Goal: Find specific page/section: Find specific page/section

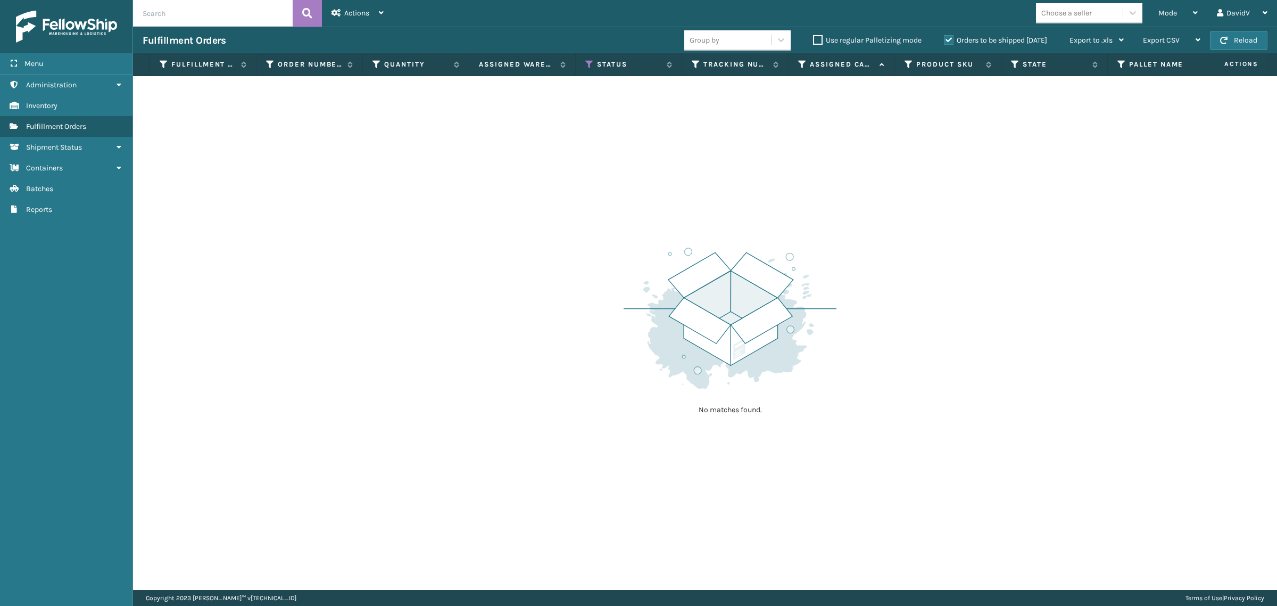
click at [192, 17] on input "text" at bounding box center [213, 13] width 160 height 27
type input "PO50126"
drag, startPoint x: 205, startPoint y: 14, endPoint x: 116, endPoint y: 15, distance: 89.4
click at [116, 0] on div "Menu Administration Inventory Fulfillment Orders Shipment Status Containers Bat…" at bounding box center [638, 0] width 1277 height 0
click at [65, 166] on link "Containers" at bounding box center [66, 168] width 133 height 21
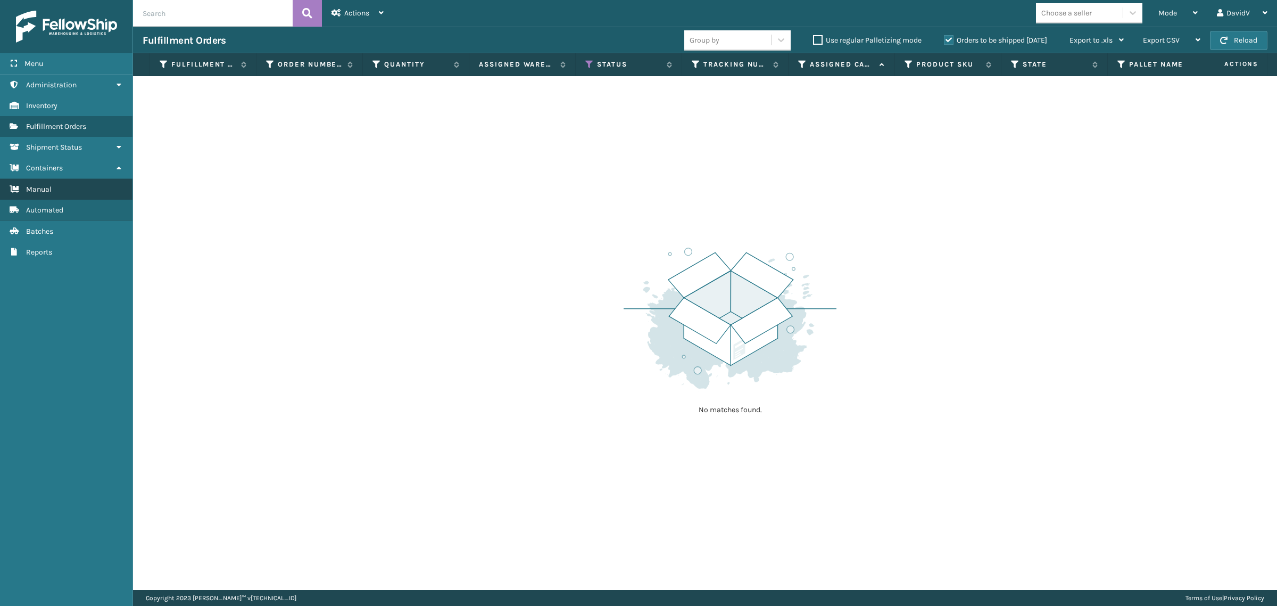
click at [64, 189] on link "Manual" at bounding box center [66, 189] width 133 height 21
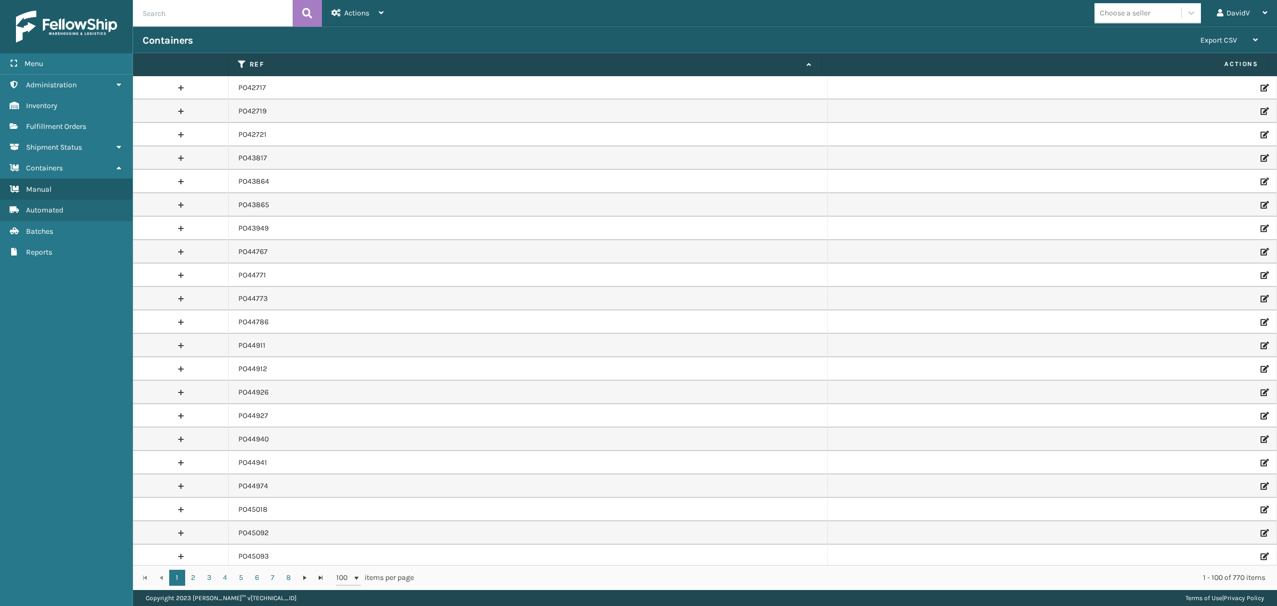
click at [193, 14] on input "text" at bounding box center [213, 13] width 160 height 27
paste input "PO50126"
type input "PO50126"
click at [307, 19] on icon at bounding box center [307, 13] width 10 height 16
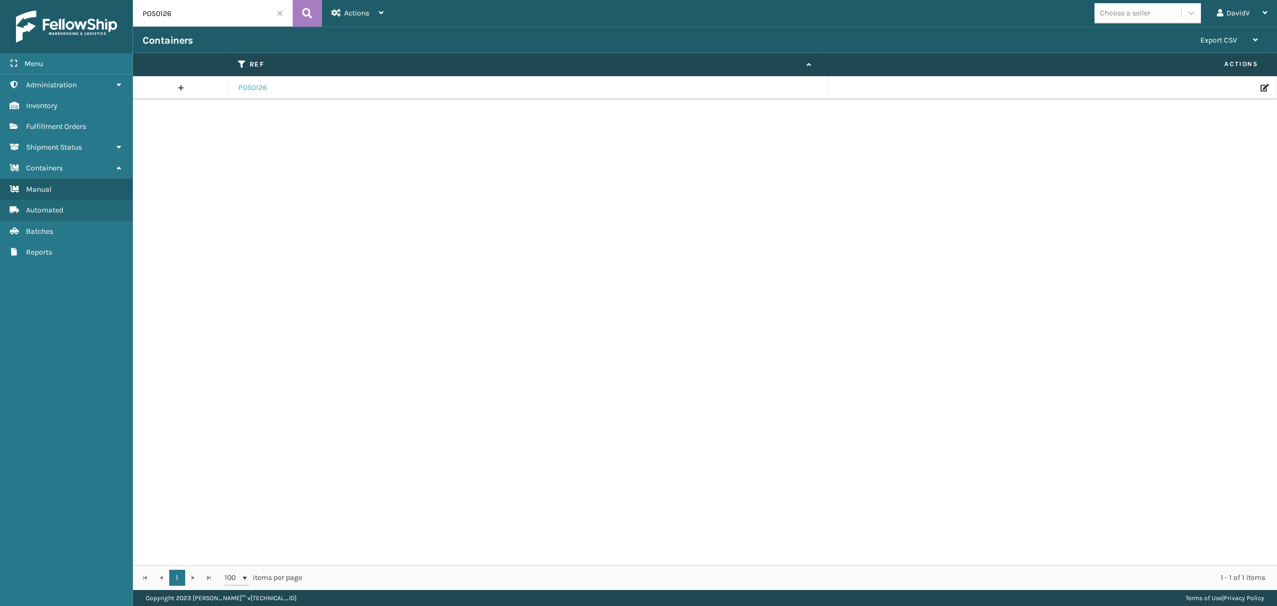
click at [254, 89] on link "PO50126" at bounding box center [252, 87] width 29 height 11
